Goal: Transaction & Acquisition: Purchase product/service

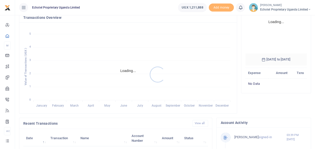
scroll to position [100, 0]
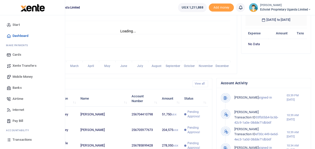
click at [21, 75] on span "Mobile Money" at bounding box center [23, 76] width 20 height 5
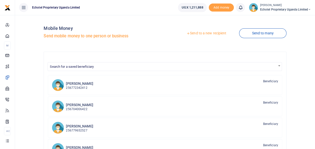
click at [194, 32] on div at bounding box center [157, 74] width 315 height 149
click at [194, 32] on link "Send to a new recipient" at bounding box center [205, 33] width 65 height 9
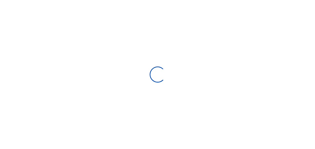
select select
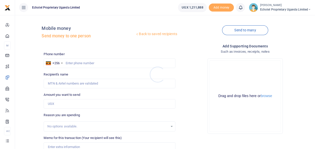
click at [77, 61] on div at bounding box center [157, 74] width 315 height 149
click at [76, 64] on input "text" at bounding box center [109, 63] width 131 height 10
click at [75, 63] on input "text" at bounding box center [109, 63] width 131 height 10
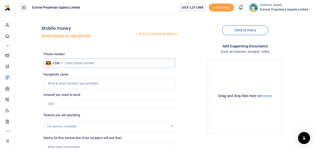
click at [72, 63] on input "text" at bounding box center [109, 63] width 131 height 10
click at [85, 64] on input "text" at bounding box center [109, 63] width 131 height 10
paste input "770596844"
type input "770596844"
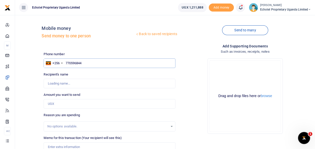
type input "Ahmed Abdallah Bagonza"
type input "770596844"
click at [54, 104] on input "Amount you want to send" at bounding box center [109, 104] width 131 height 10
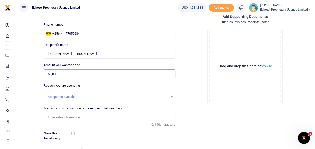
scroll to position [50, 0]
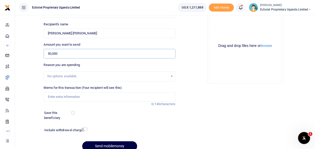
type input "50,000"
click at [61, 97] on input "Memo for this transaction (Your recipient will see this)" at bounding box center [109, 97] width 131 height 10
drag, startPoint x: 65, startPoint y: 95, endPoint x: 40, endPoint y: 96, distance: 25.0
click at [41, 96] on div "Back to saved recipients Mobile money Send money to one person Send to many Pho…" at bounding box center [165, 62] width 296 height 186
paste input "troubleshoot at Marie stopes Soroti"
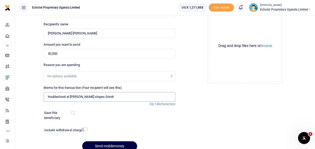
click at [48, 96] on input "troubleshoot at Marie stopes Soroti" at bounding box center [109, 97] width 131 height 10
click at [46, 96] on input "troubleshoot at Marie stopes Soroti" at bounding box center [109, 97] width 131 height 10
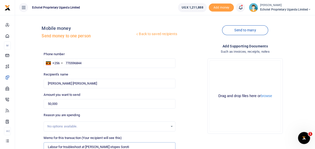
scroll to position [73, 0]
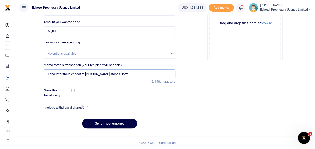
type input "Labour for troubleshoot at [PERSON_NAME] stopes Soroti"
click at [82, 107] on input "checkbox" at bounding box center [84, 106] width 7 height 3
checkbox input "true"
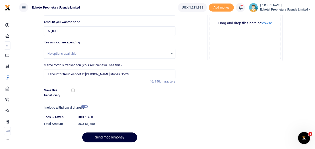
click at [101, 135] on button "Send mobilemoney" at bounding box center [109, 137] width 55 height 10
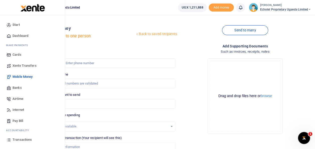
click at [17, 139] on span "Transactions" at bounding box center [22, 139] width 19 height 5
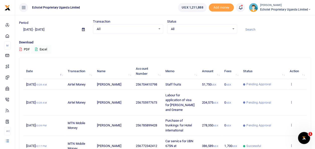
scroll to position [25, 0]
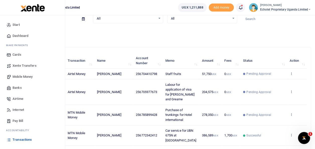
click at [19, 138] on span "Transactions" at bounding box center [22, 139] width 19 height 5
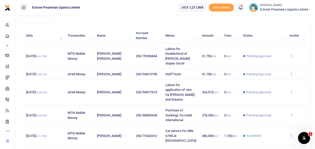
scroll to position [25, 0]
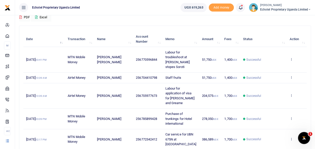
scroll to position [50, 0]
